Goal: Information Seeking & Learning: Learn about a topic

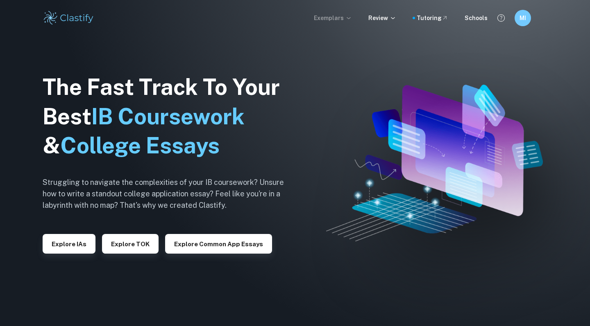
click at [351, 19] on icon at bounding box center [348, 18] width 7 height 7
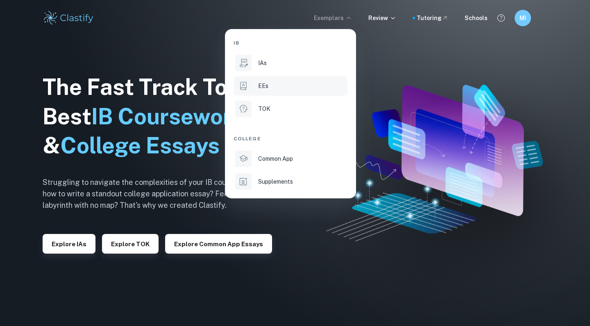
click at [305, 84] on div "EEs" at bounding box center [302, 86] width 88 height 9
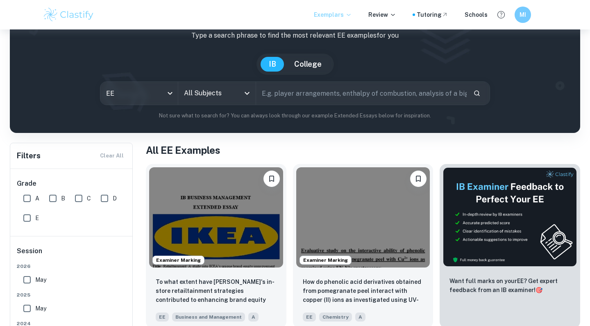
scroll to position [59, 0]
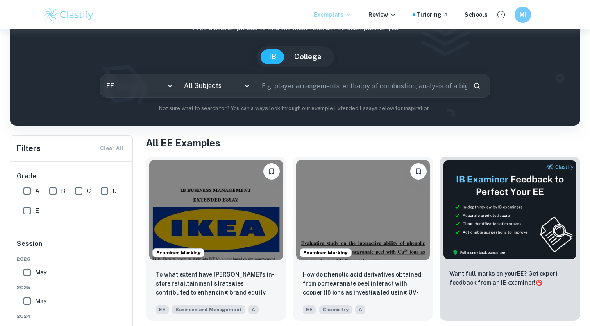
click at [318, 84] on input "text" at bounding box center [361, 86] width 211 height 23
click at [242, 91] on icon "Open" at bounding box center [247, 86] width 10 height 10
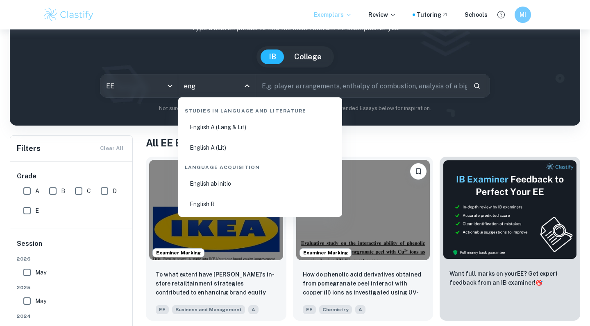
click at [246, 122] on li "English A (Lang & Lit)" at bounding box center [259, 127] width 157 height 19
type input "English A (Lang & Lit)"
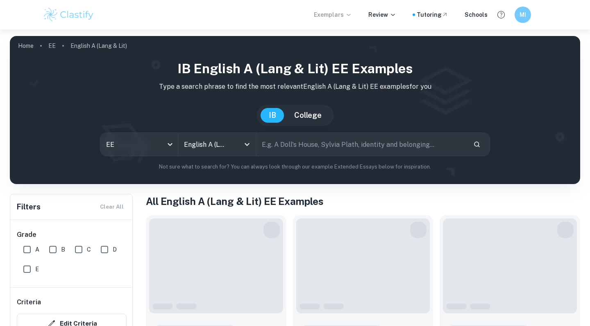
scroll to position [51, 0]
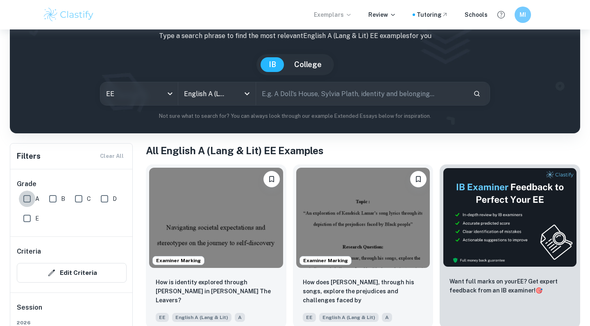
click at [34, 201] on input "A" at bounding box center [27, 199] width 16 height 16
checkbox input "true"
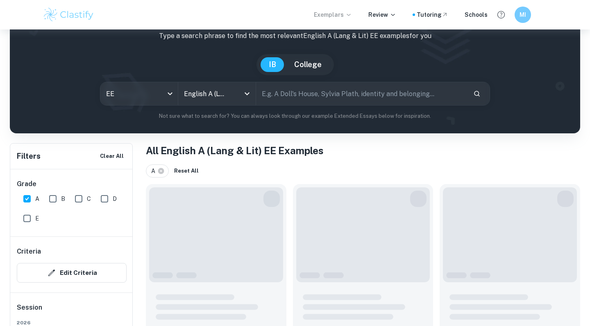
click at [61, 201] on input "B" at bounding box center [53, 199] width 16 height 16
checkbox input "true"
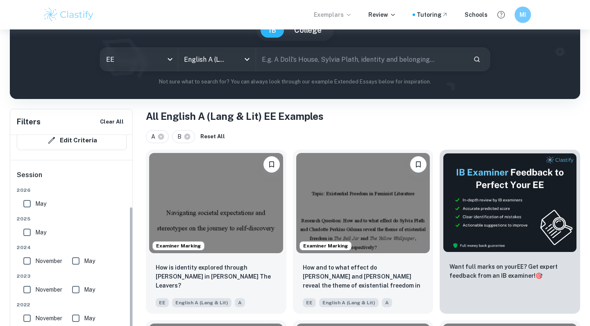
scroll to position [93, 0]
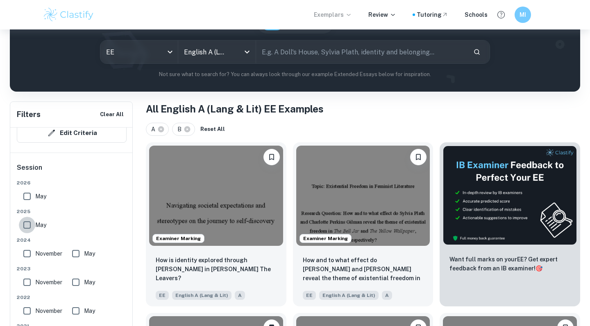
click at [26, 223] on input "May" at bounding box center [27, 225] width 16 height 16
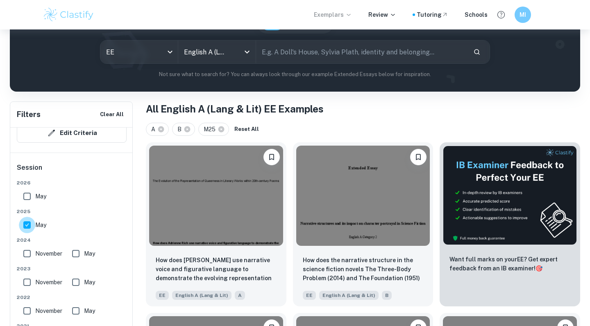
click at [27, 224] on input "May" at bounding box center [27, 225] width 16 height 16
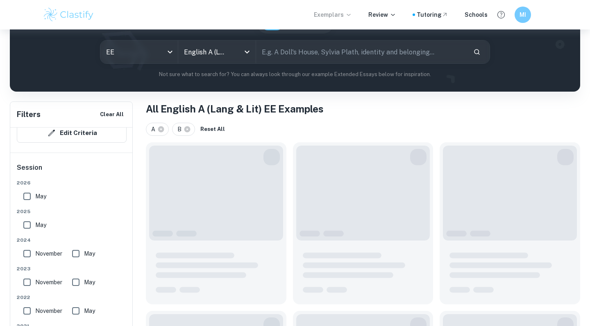
click at [27, 224] on input "May" at bounding box center [27, 225] width 16 height 16
checkbox input "true"
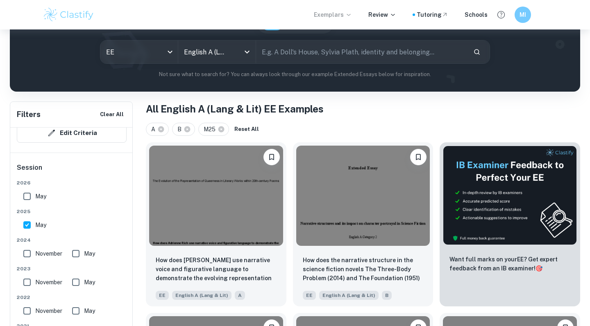
click at [79, 254] on input "May" at bounding box center [76, 254] width 16 height 16
checkbox input "true"
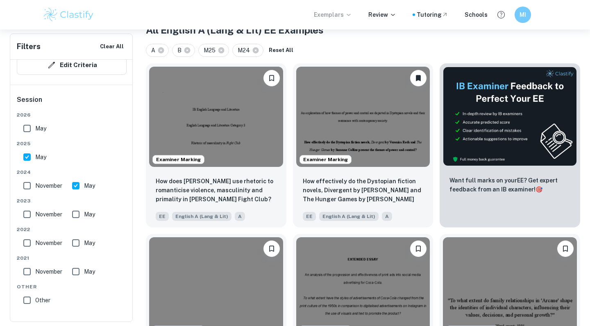
scroll to position [202, 0]
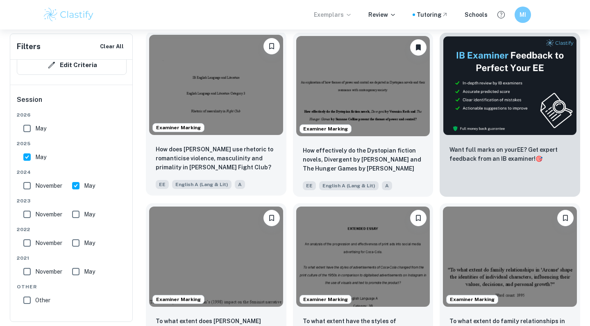
click at [242, 111] on img at bounding box center [216, 85] width 134 height 100
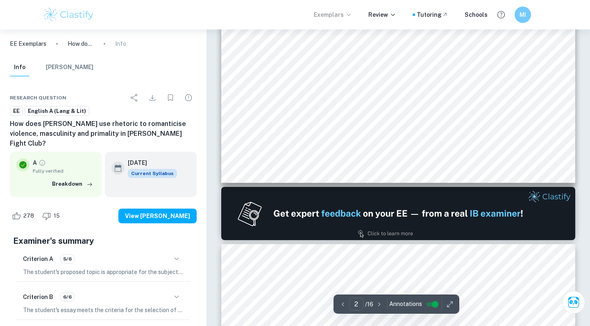
scroll to position [522, 0]
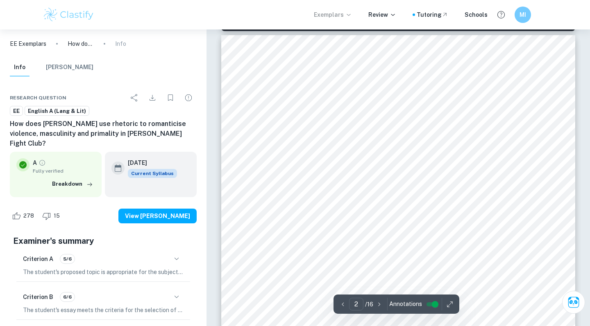
type input "1"
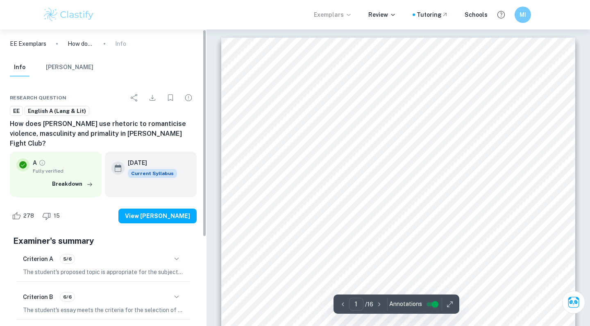
scroll to position [0, 0]
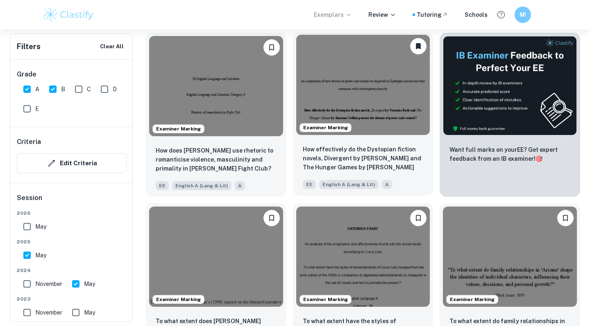
scroll to position [155, 0]
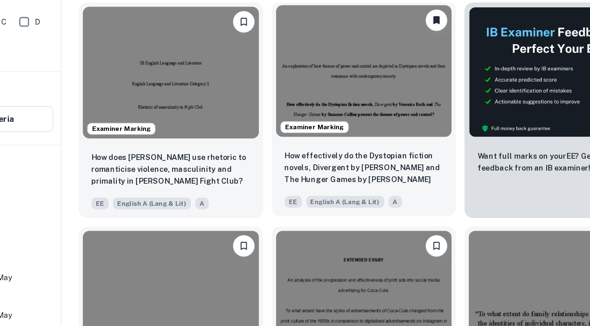
click at [296, 90] on img at bounding box center [363, 132] width 134 height 100
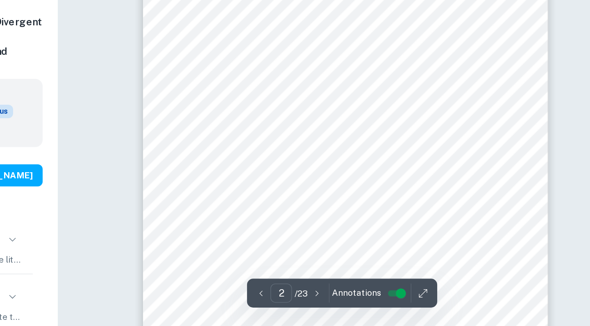
scroll to position [380, 0]
click at [311, 181] on span "Characters: Protagonists and Rebellion&&&&&&..&&.&..&&&&&&&&&11" at bounding box center [405, 183] width 189 height 5
drag, startPoint x: 161, startPoint y: 30, endPoint x: 202, endPoint y: 34, distance: 41.1
click at [295, 139] on span "Main body&&&&&&&&&&&&&&&&&&&&..&&&&&&&&&&&&.&.4" at bounding box center [397, 141] width 205 height 5
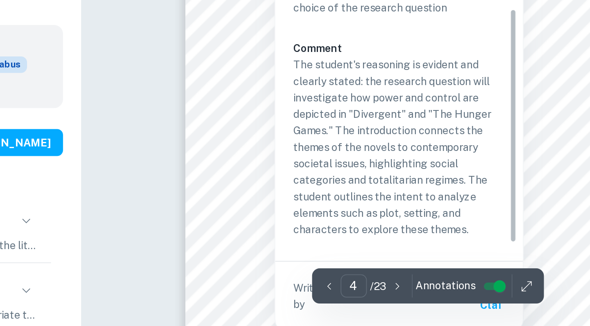
scroll to position [1164, 0]
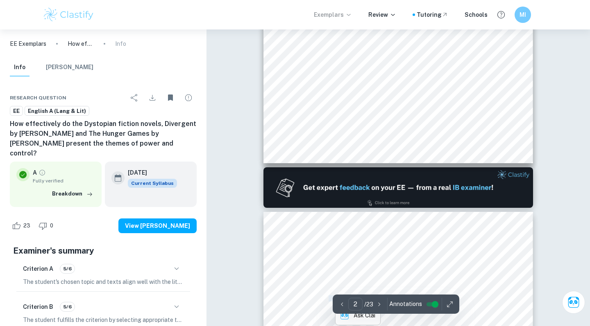
type input "1"
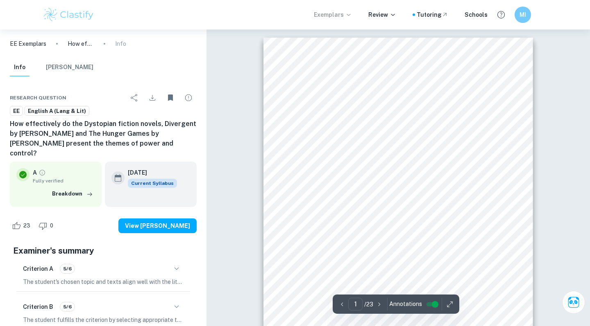
scroll to position [0, 0]
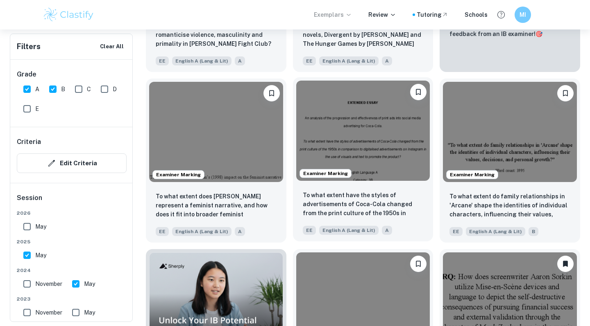
scroll to position [287, 0]
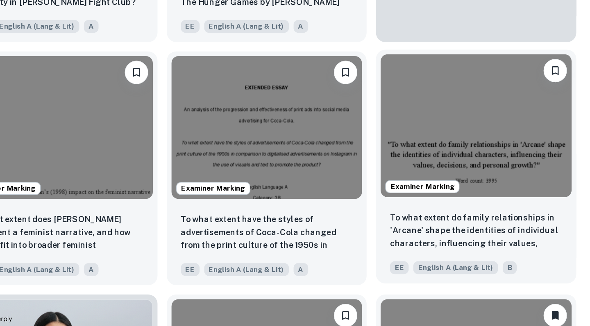
click at [443, 121] on img at bounding box center [510, 171] width 134 height 100
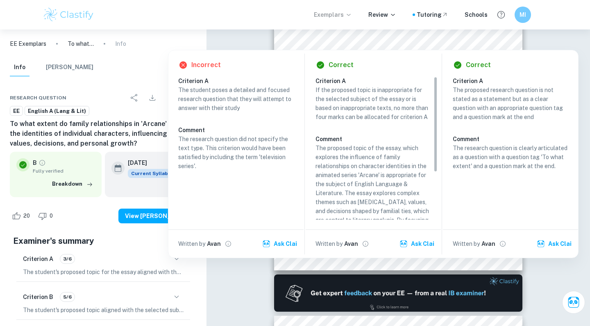
scroll to position [71, 0]
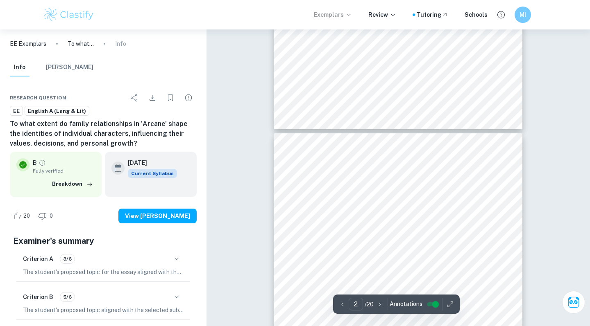
type input "3"
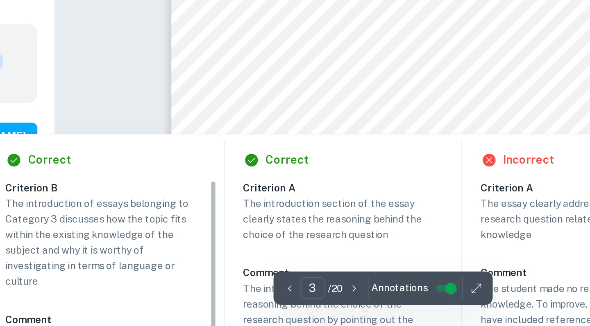
scroll to position [583, 0]
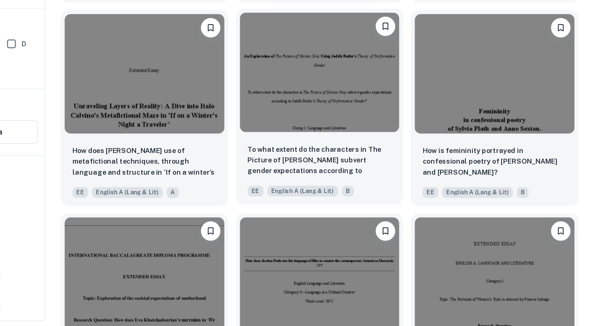
scroll to position [1376, 0]
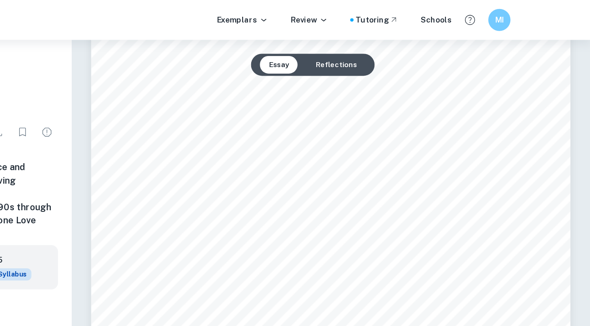
scroll to position [675, 0]
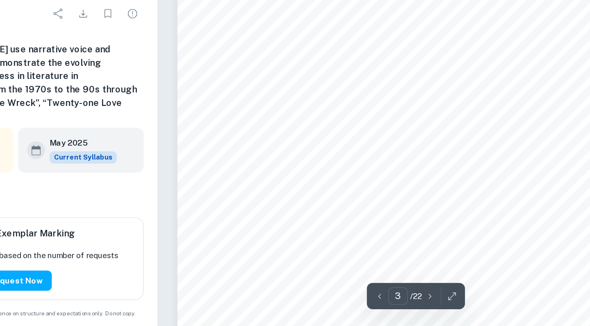
type input "4"
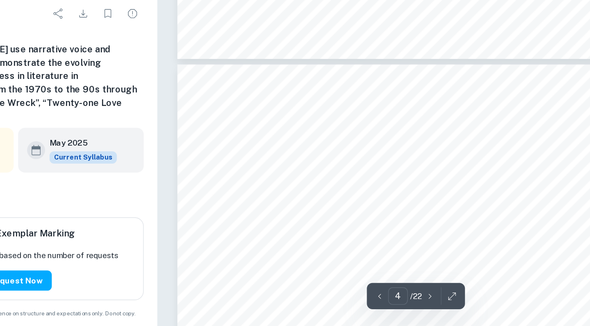
scroll to position [1414, 0]
